Goal: Task Accomplishment & Management: Manage account settings

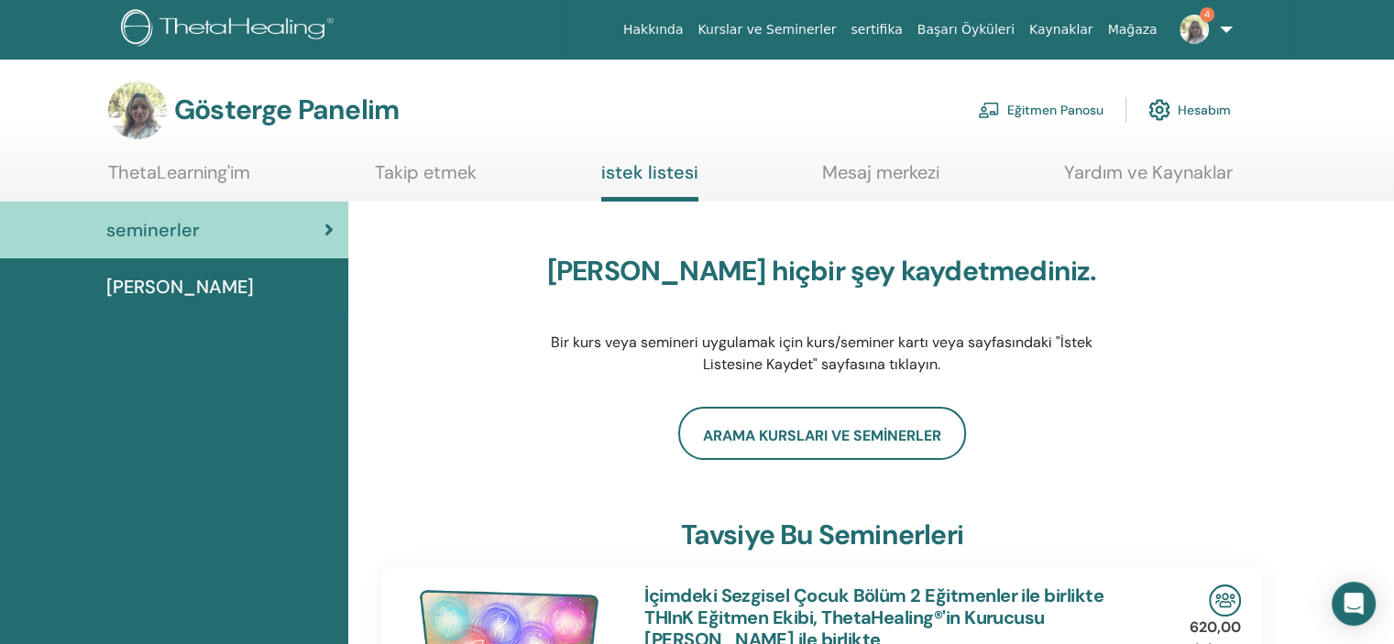
click at [1076, 109] on font "Eğitmen Panosu" at bounding box center [1055, 111] width 96 height 17
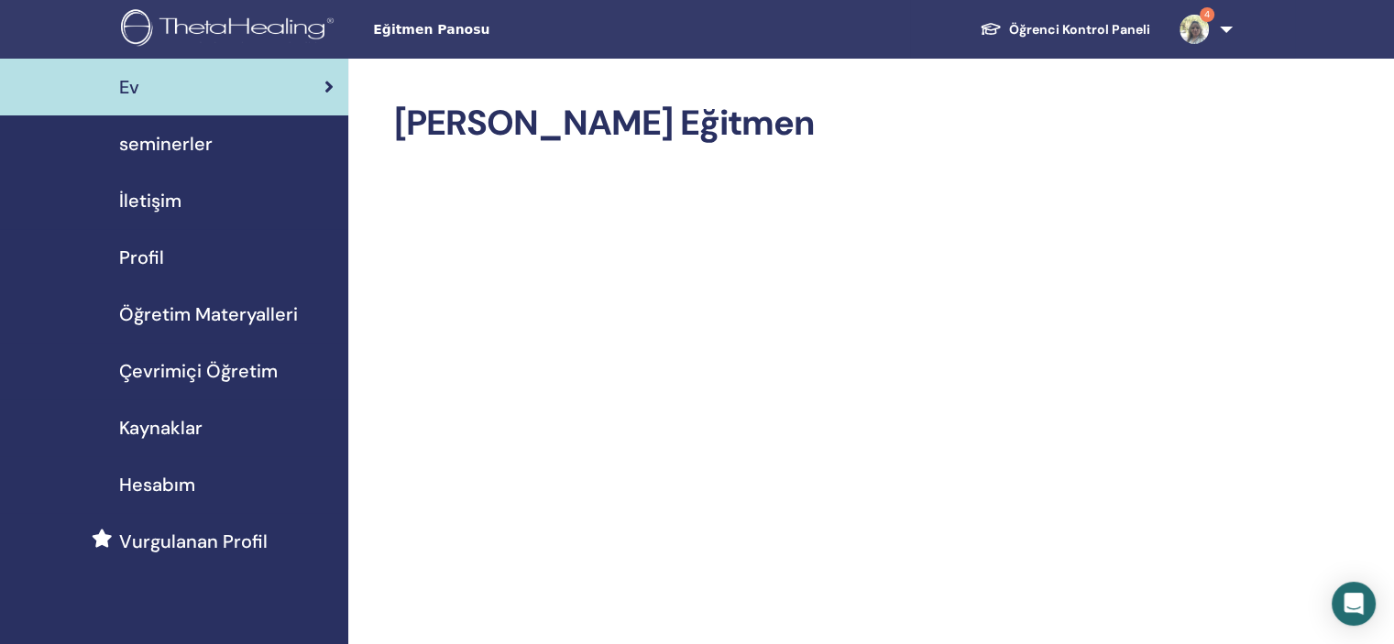
click at [180, 142] on span "seminerler" at bounding box center [166, 144] width 94 height 28
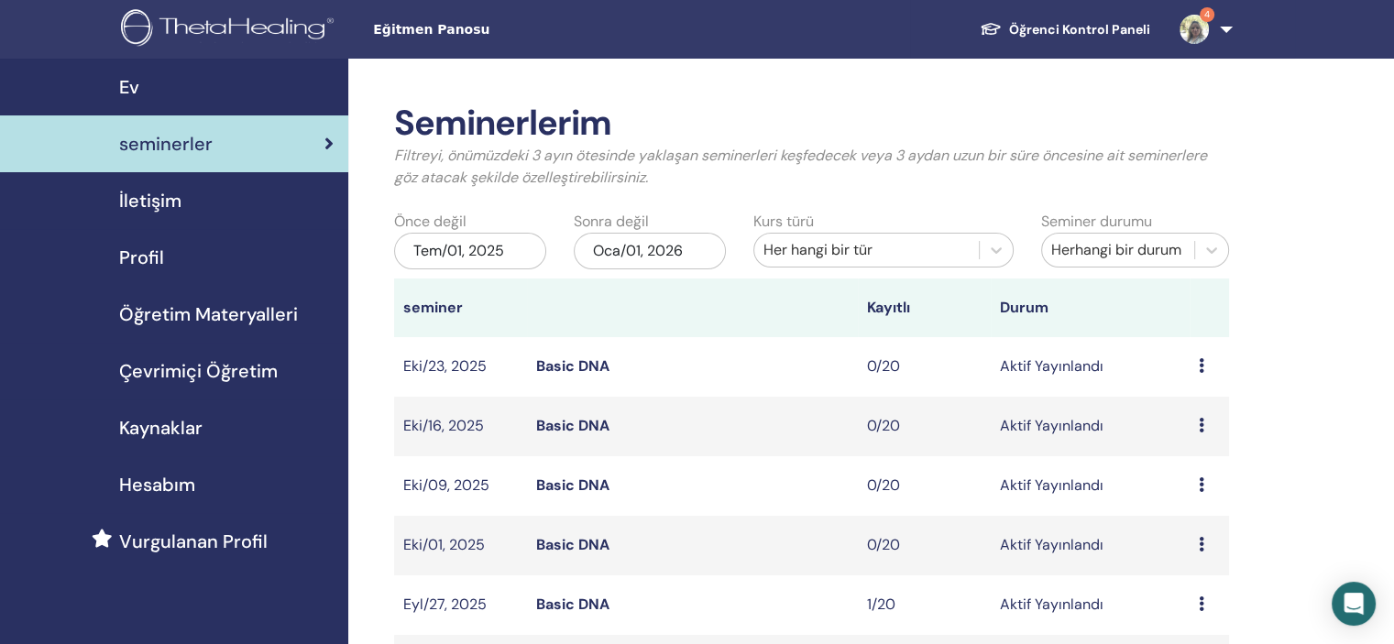
click at [1203, 544] on icon at bounding box center [1202, 544] width 6 height 15
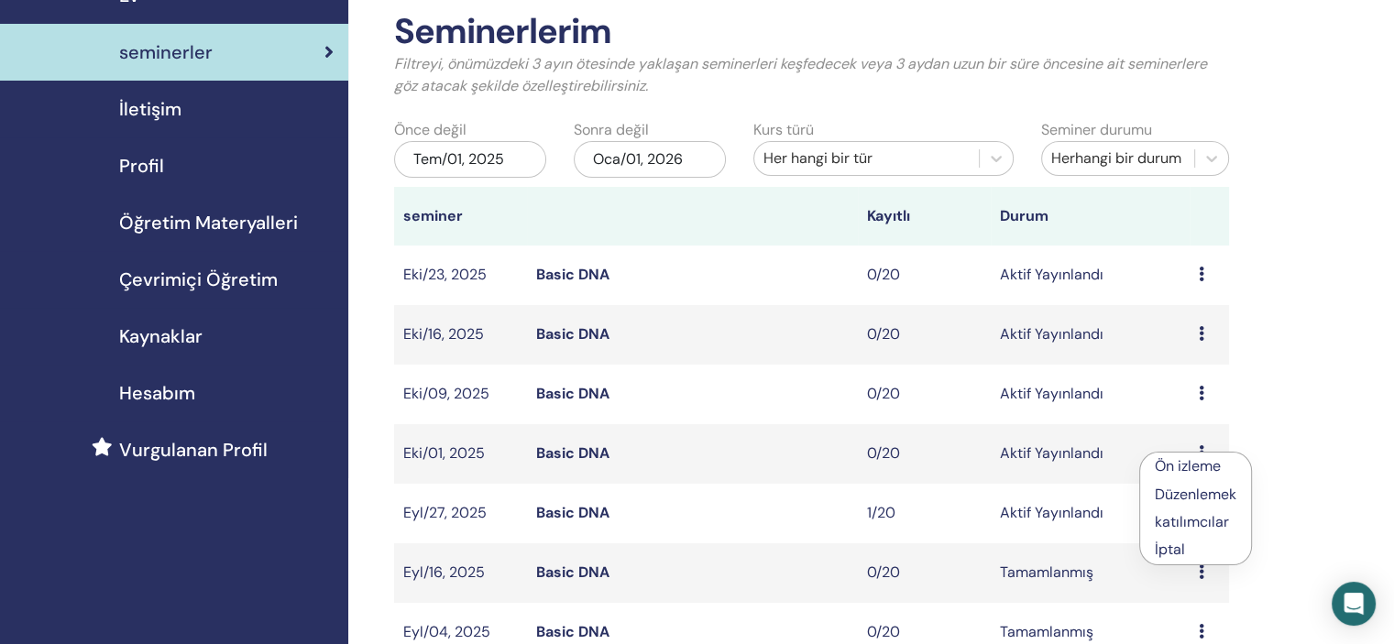
click at [1185, 522] on link "katılımcılar" at bounding box center [1192, 521] width 74 height 19
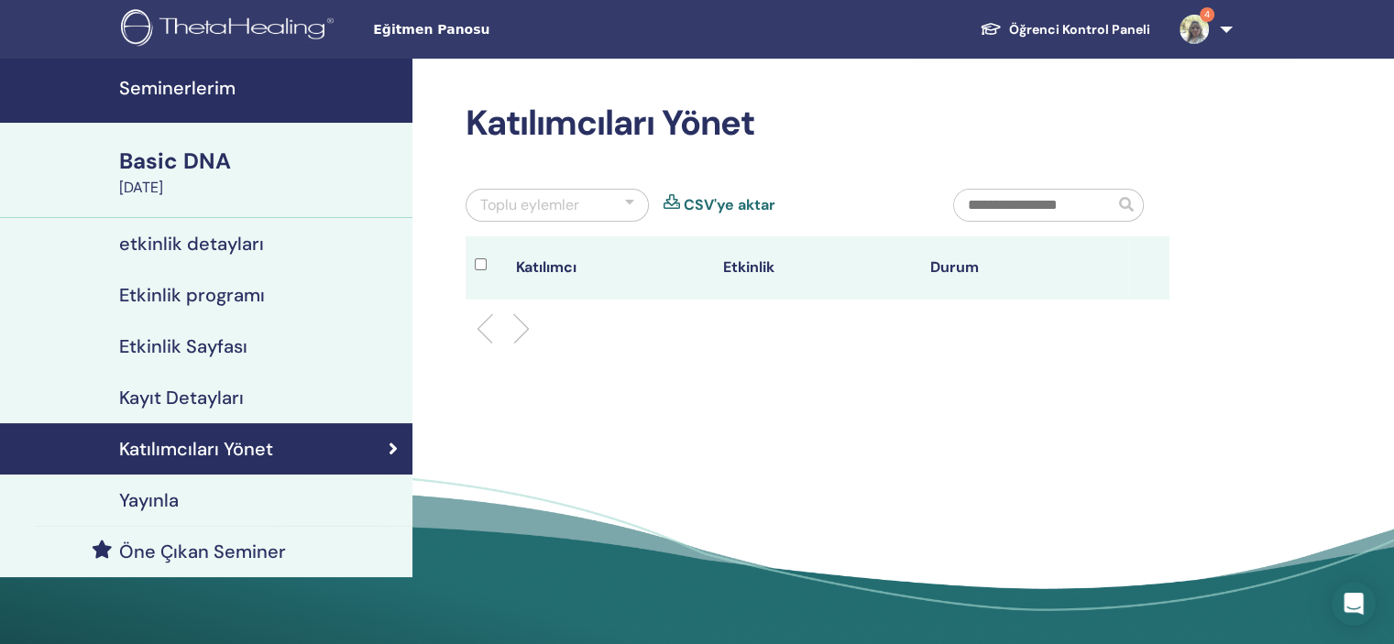
click at [198, 241] on h4 "etkinlik detayları" at bounding box center [191, 244] width 145 height 22
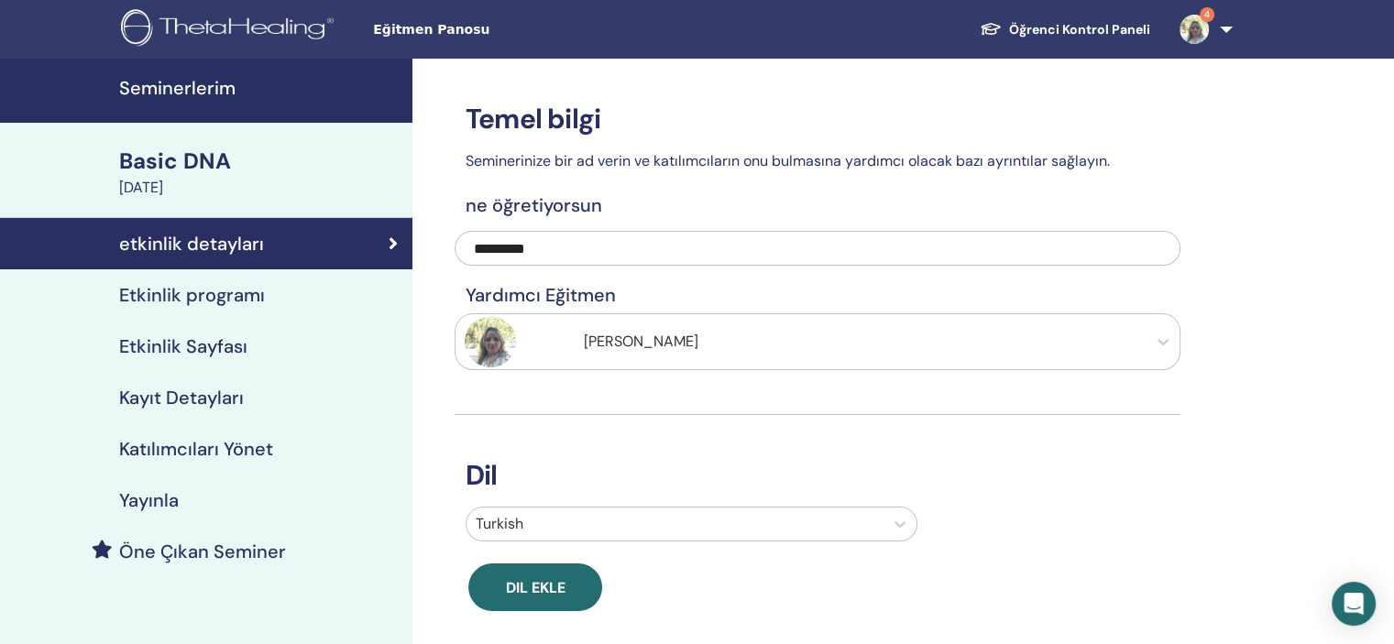
click at [179, 291] on h4 "Etkinlik programı" at bounding box center [192, 295] width 146 height 22
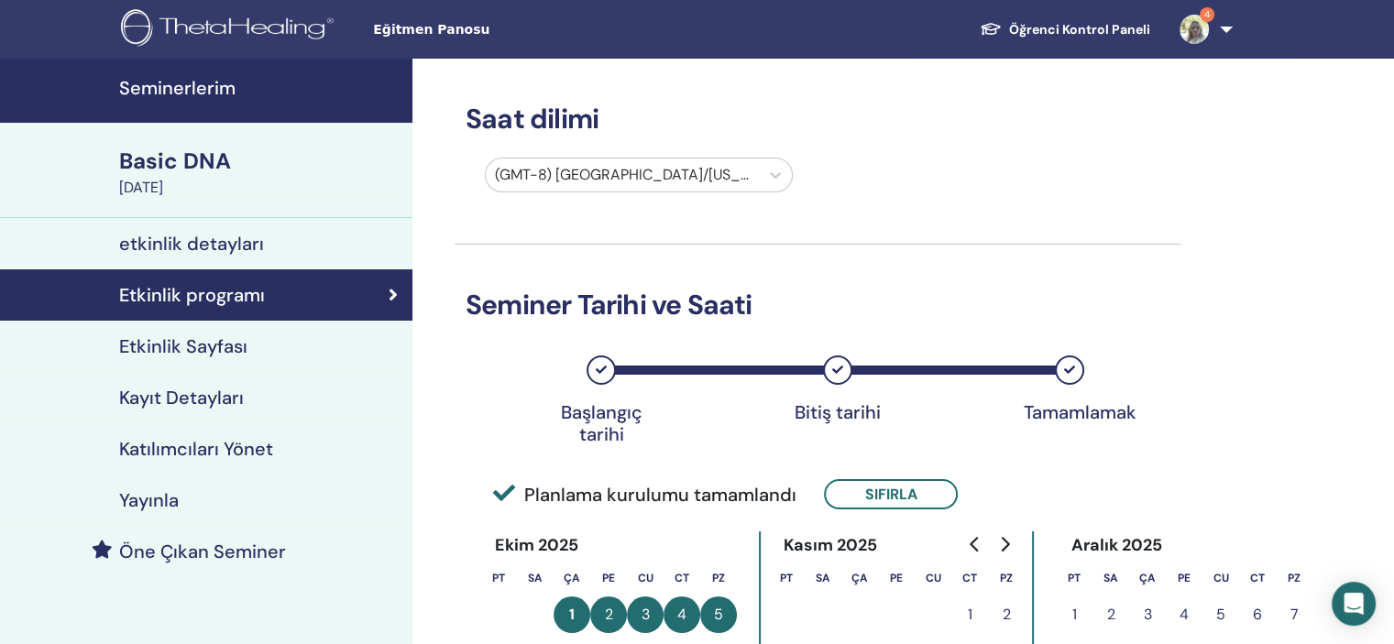
click at [194, 347] on h4 "Etkinlik Sayfası" at bounding box center [183, 347] width 128 height 22
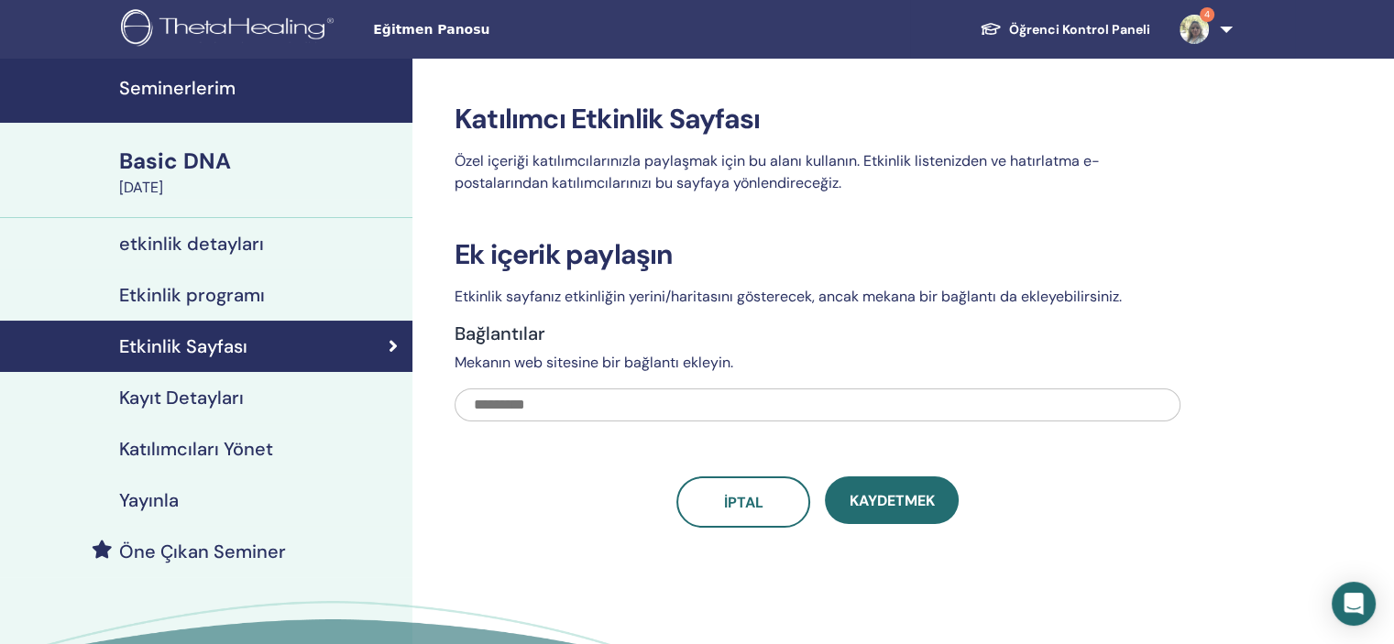
click at [558, 405] on input "text" at bounding box center [818, 405] width 726 height 33
click at [226, 398] on h4 "Kayıt Detayları" at bounding box center [181, 398] width 125 height 22
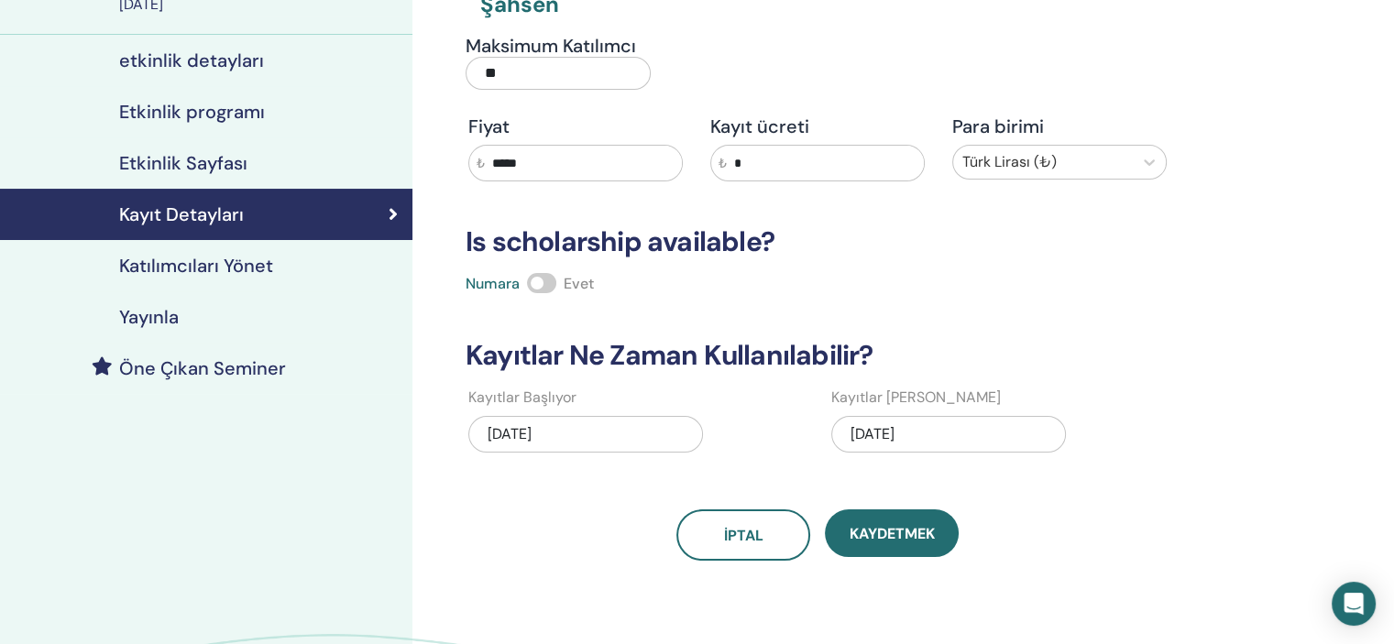
scroll to position [92, 0]
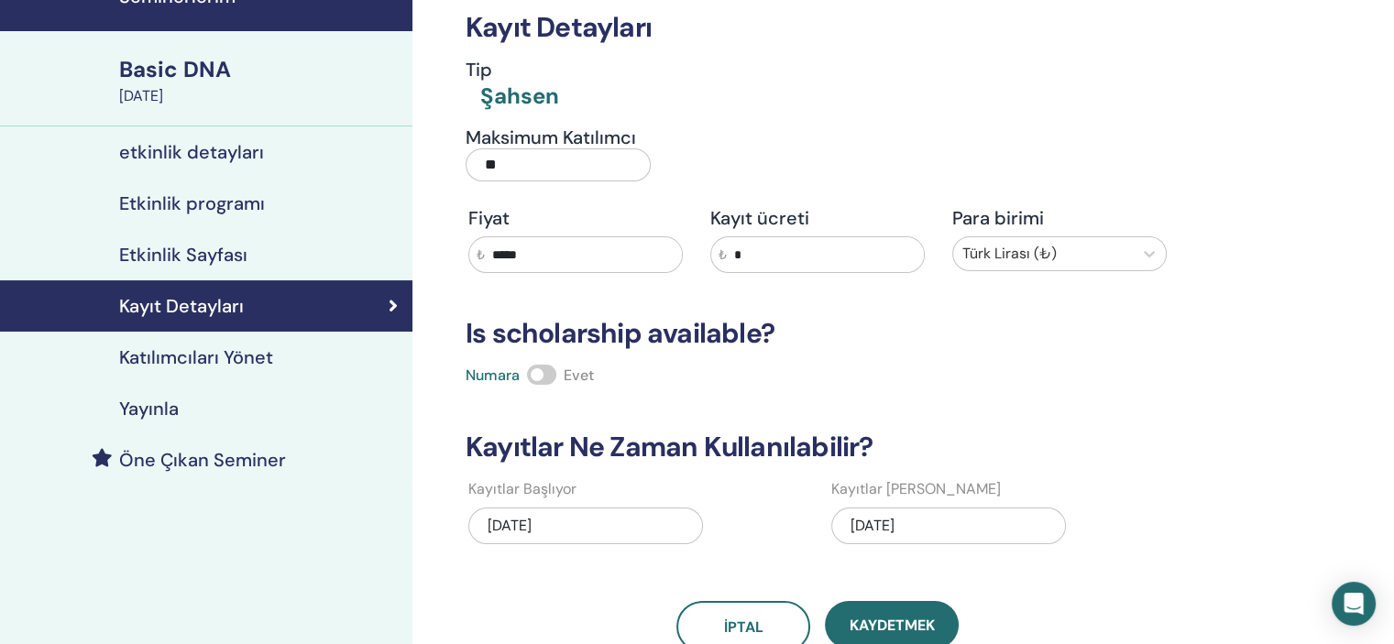
click at [147, 409] on h4 "Yayınla" at bounding box center [149, 409] width 60 height 22
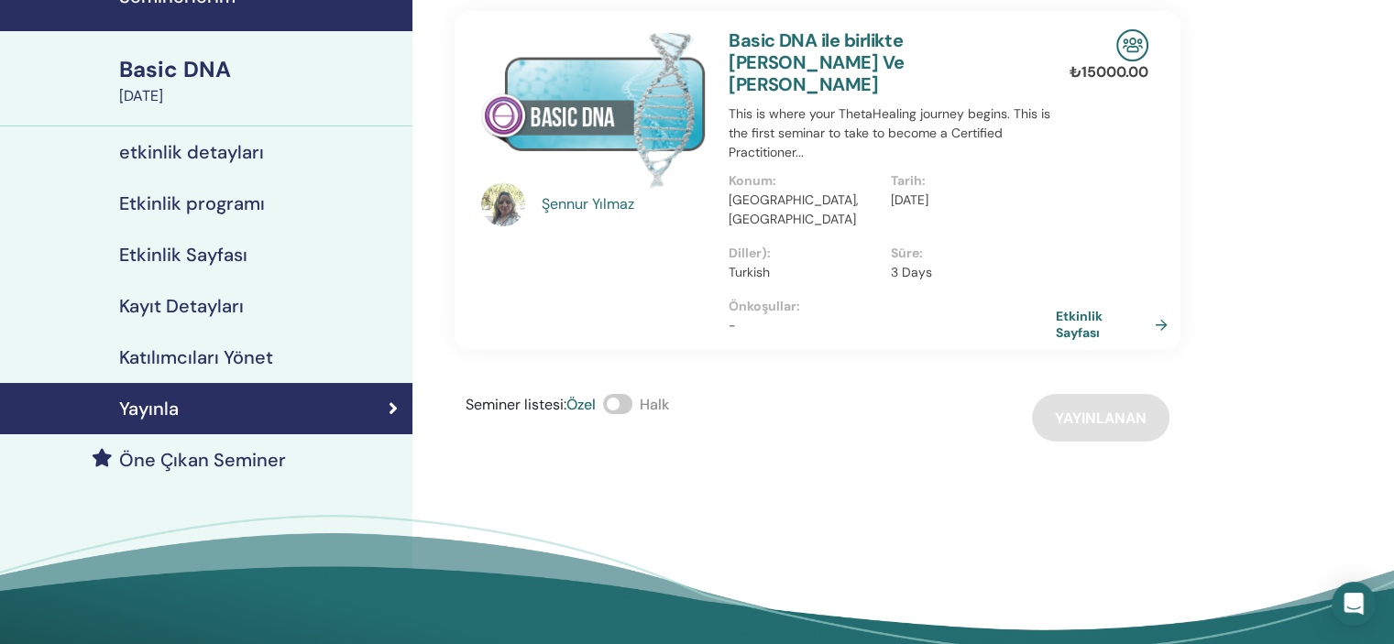
click at [1159, 308] on link "Etkinlik Sayfası" at bounding box center [1115, 324] width 119 height 33
